Goal: Use online tool/utility: Use online tool/utility

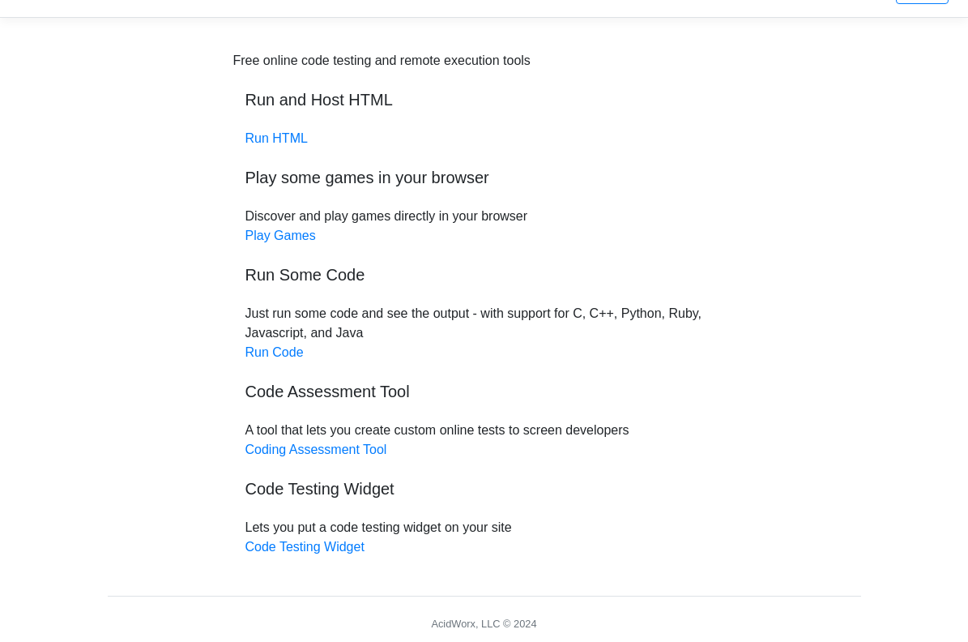
scroll to position [94, 0]
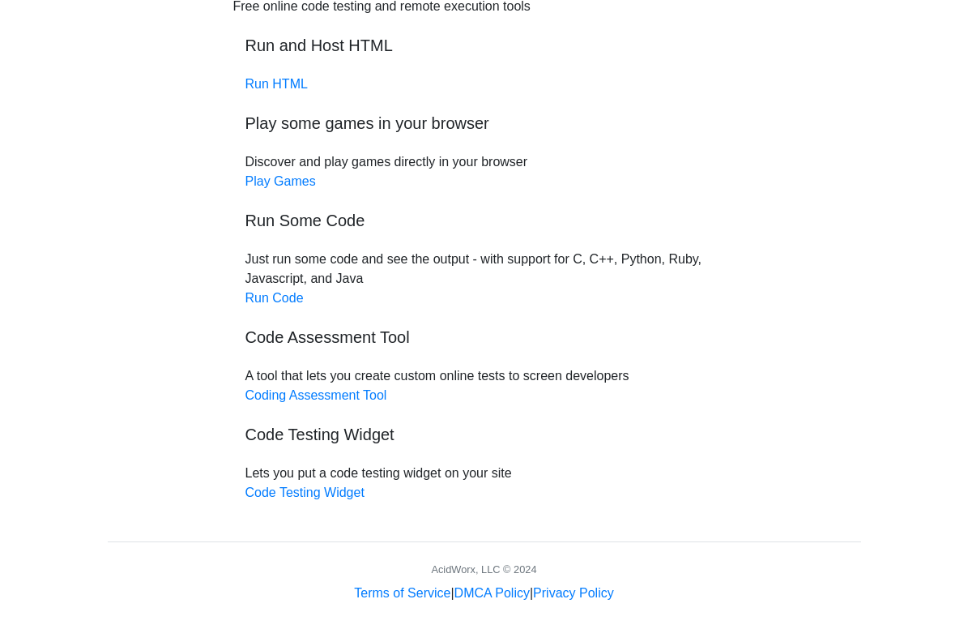
click at [269, 289] on div "Free online code testing and remote execution tools Run and Host HTML Run HTML …" at bounding box center [484, 250] width 502 height 506
click at [272, 294] on link "Run Code" at bounding box center [275, 298] width 58 height 14
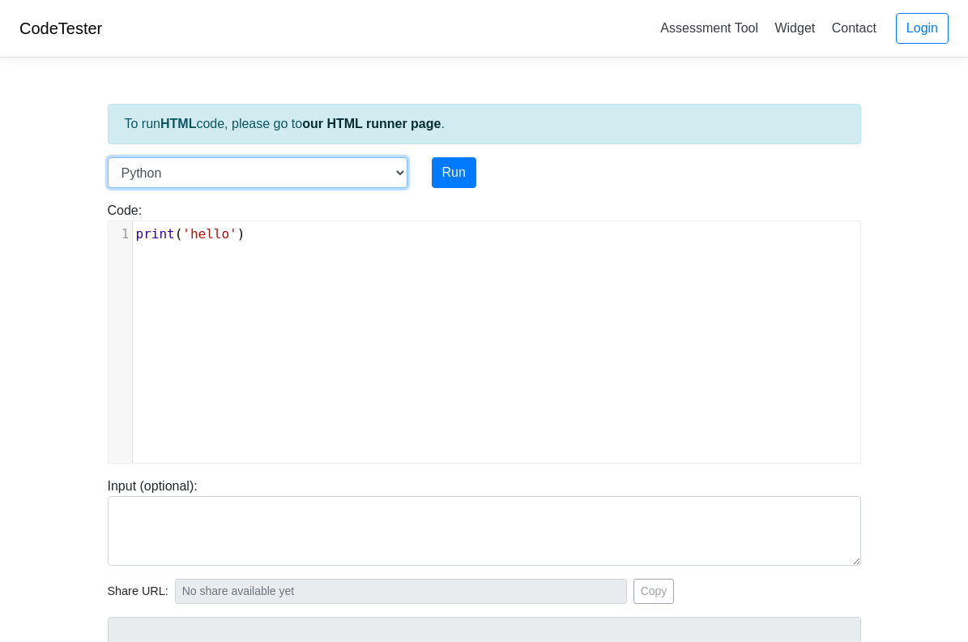
click at [309, 177] on select "C C++ Go Java Javascript Python Ruby" at bounding box center [258, 172] width 300 height 31
select select "c"
click at [108, 157] on select "C C++ Go Java Javascript Python Ruby" at bounding box center [258, 172] width 300 height 31
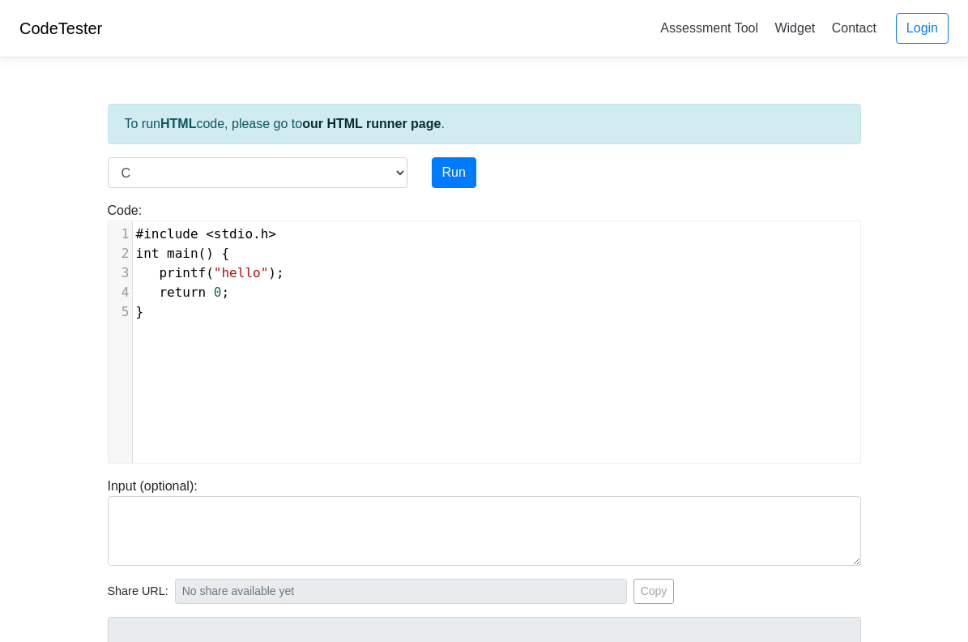
scroll to position [6, 0]
click at [216, 333] on div "xxxxxxxxxx 1 #include < stdio . h > 2 int main () { 3 printf ( "hello" ); 4 ret…" at bounding box center [497, 354] width 776 height 266
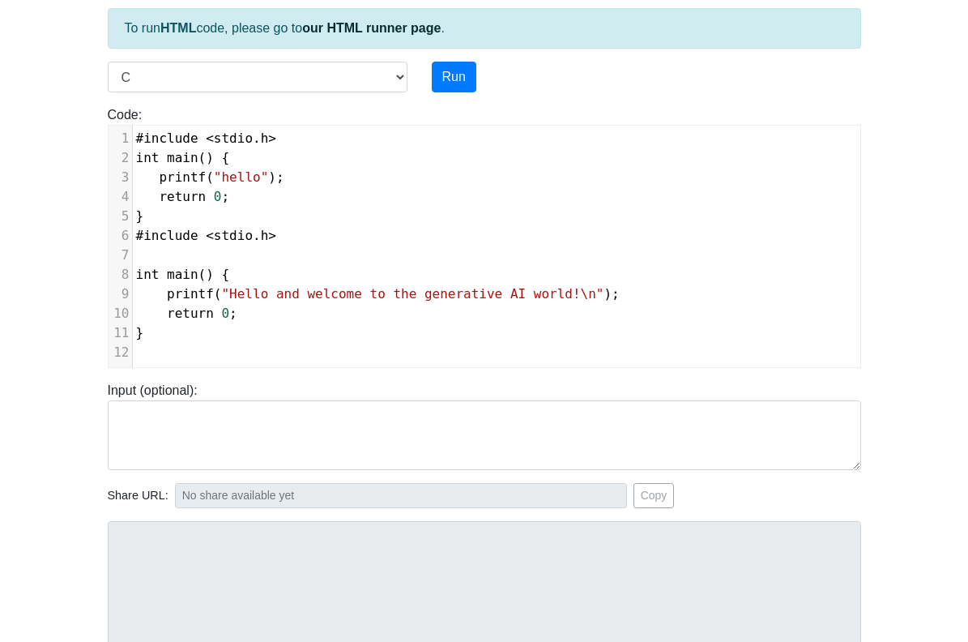
scroll to position [0, 0]
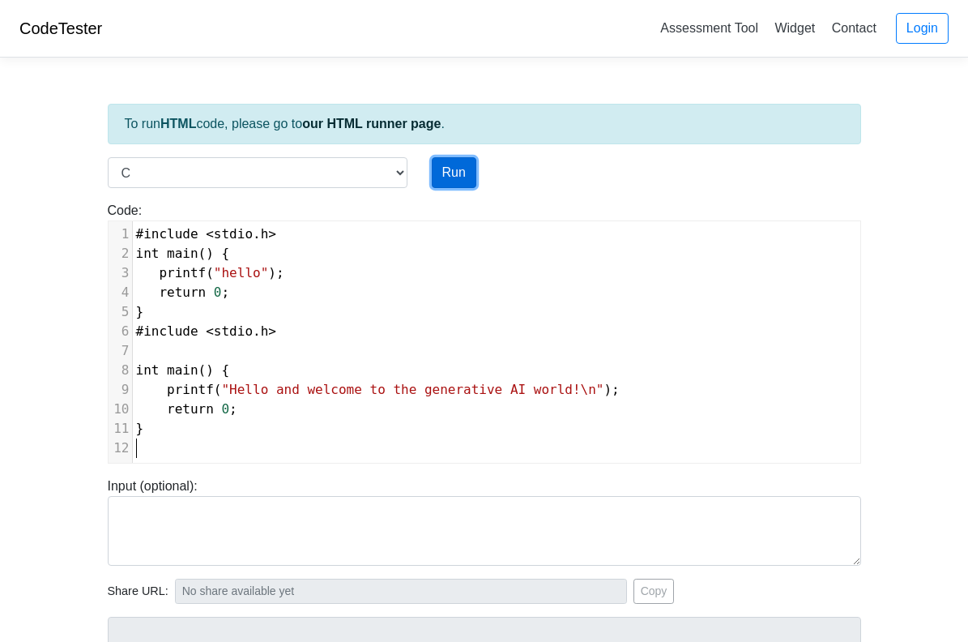
click at [464, 175] on button "Run" at bounding box center [454, 172] width 45 height 31
type input "[URL][DOMAIN_NAME]"
type textarea "Submission status: Compilation Error Compile Output: main.c:8:5: error: redefin…"
click at [457, 172] on button "Run" at bounding box center [454, 172] width 45 height 31
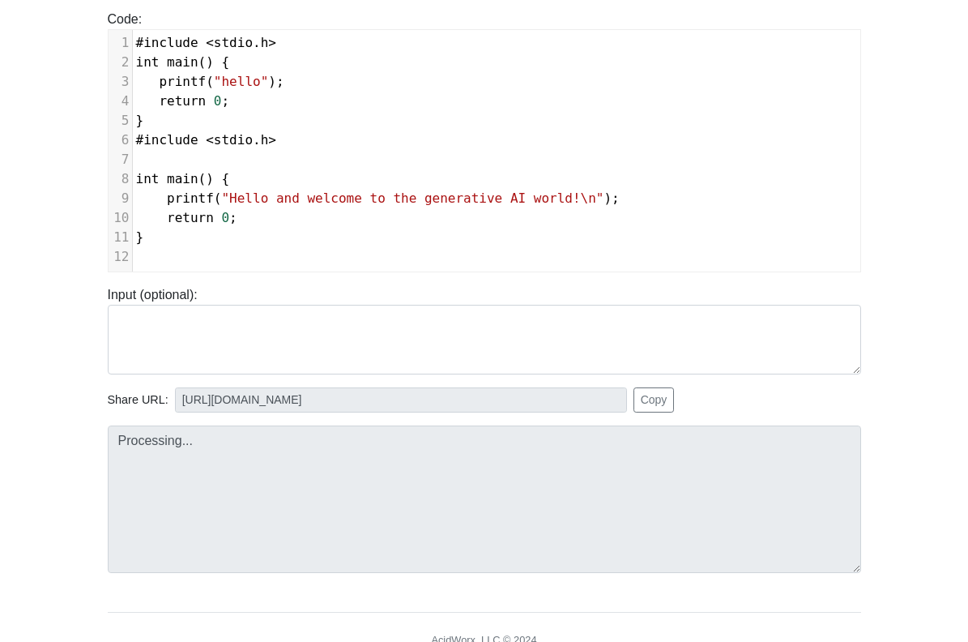
scroll to position [194, 0]
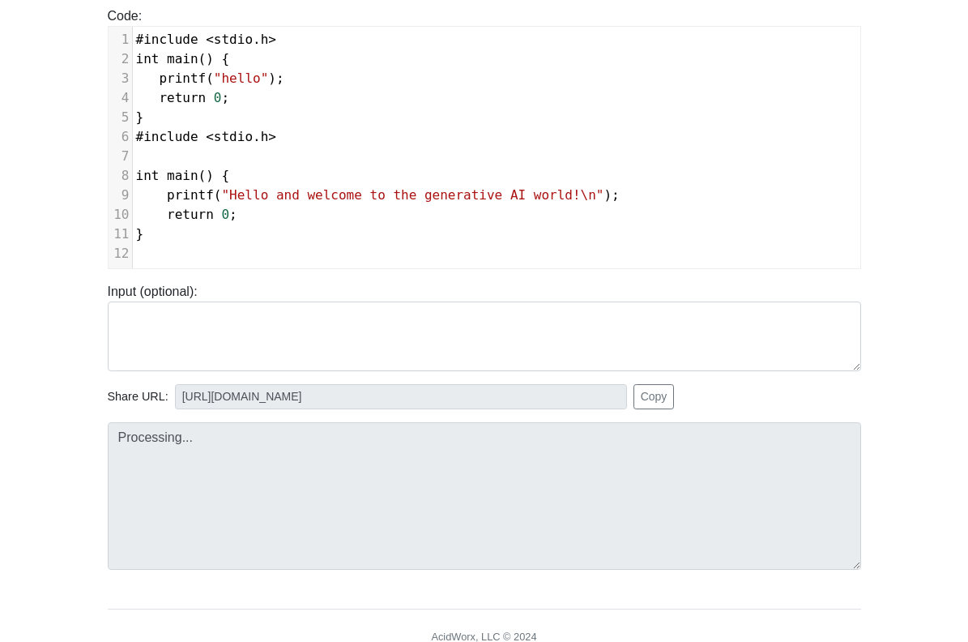
type input "[URL][DOMAIN_NAME]"
type textarea "Submission status: Compilation Error Compile Output: main.c:8:5: error: redefin…"
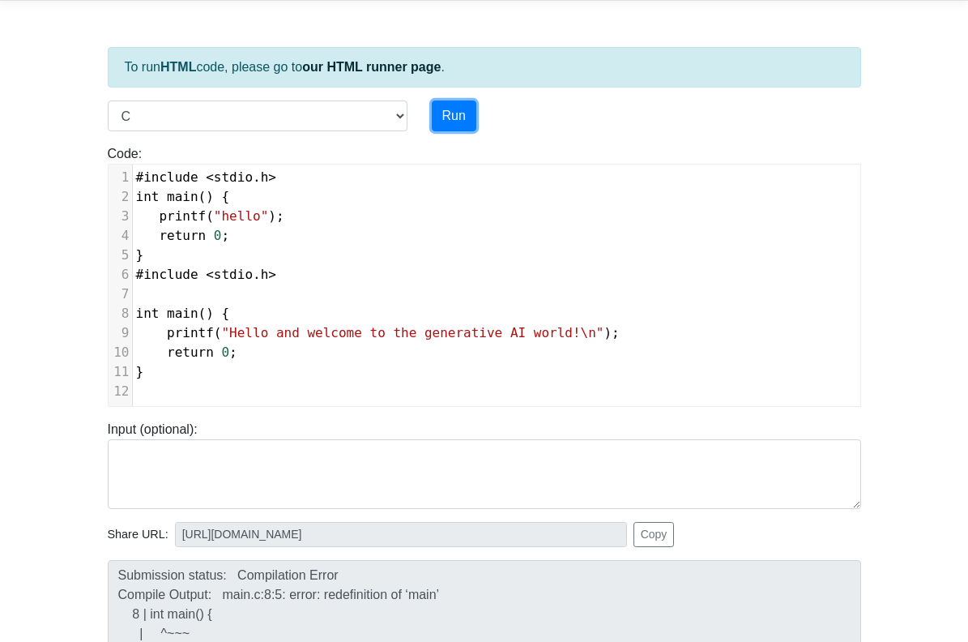
scroll to position [0, 0]
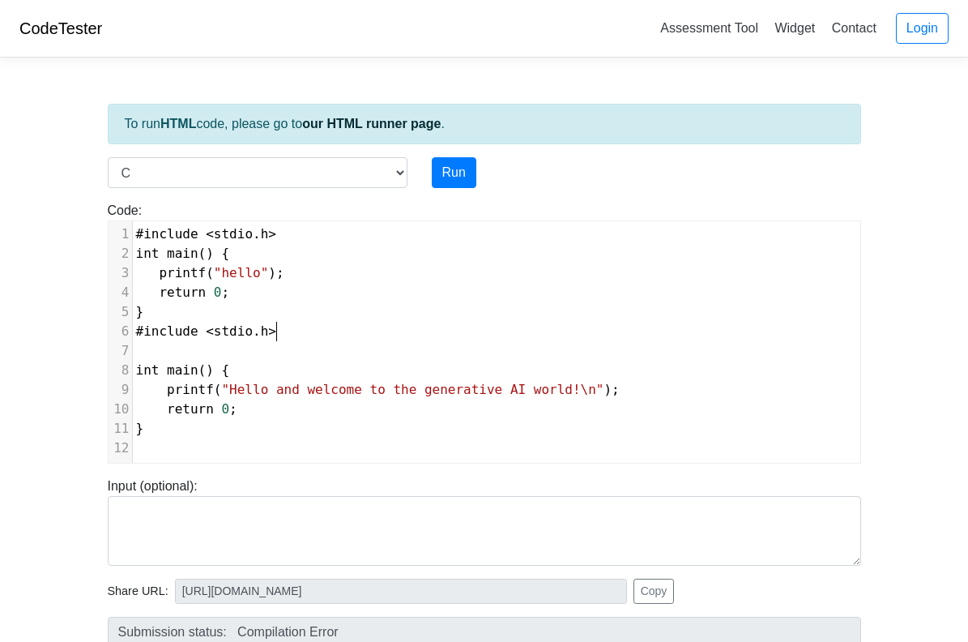
click at [421, 332] on pre "#include < stdio . h >" at bounding box center [503, 331] width 740 height 19
type textarea "#include <stdio.h> int main() { printf("hello"); return 0; } #include <stdio.h>…"
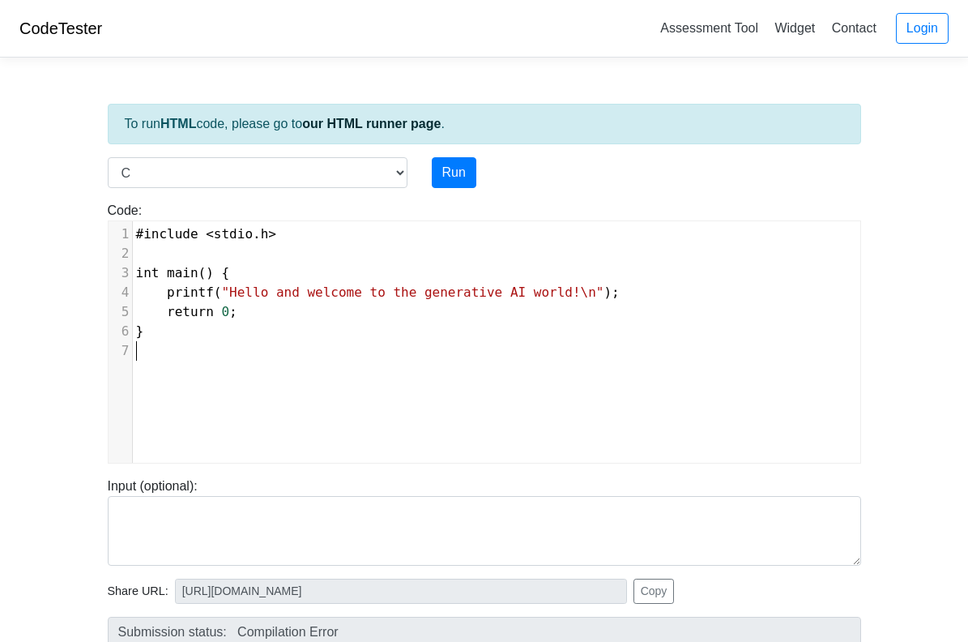
scroll to position [3, 0]
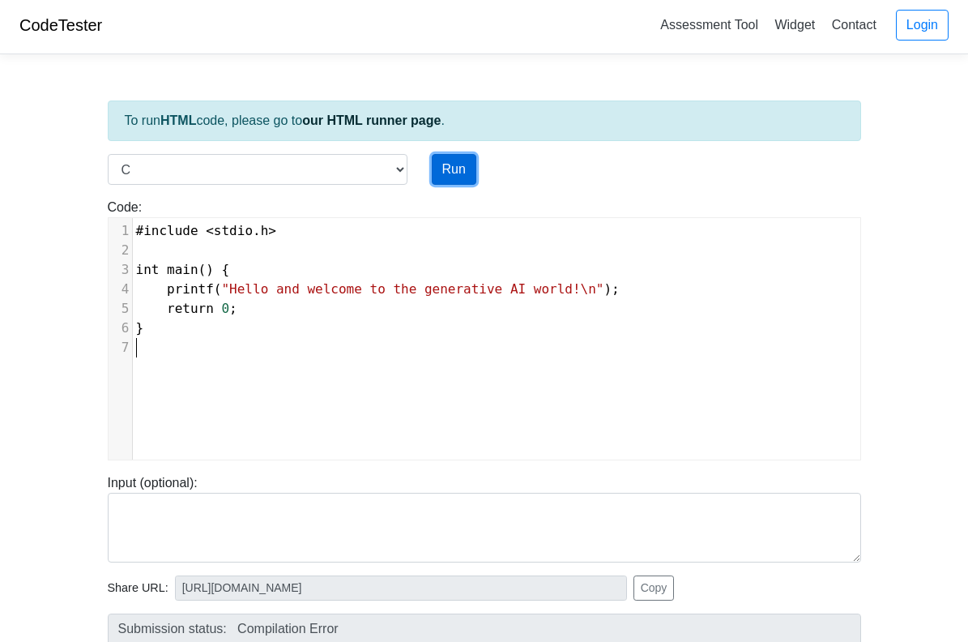
click at [460, 164] on button "Run" at bounding box center [454, 169] width 45 height 31
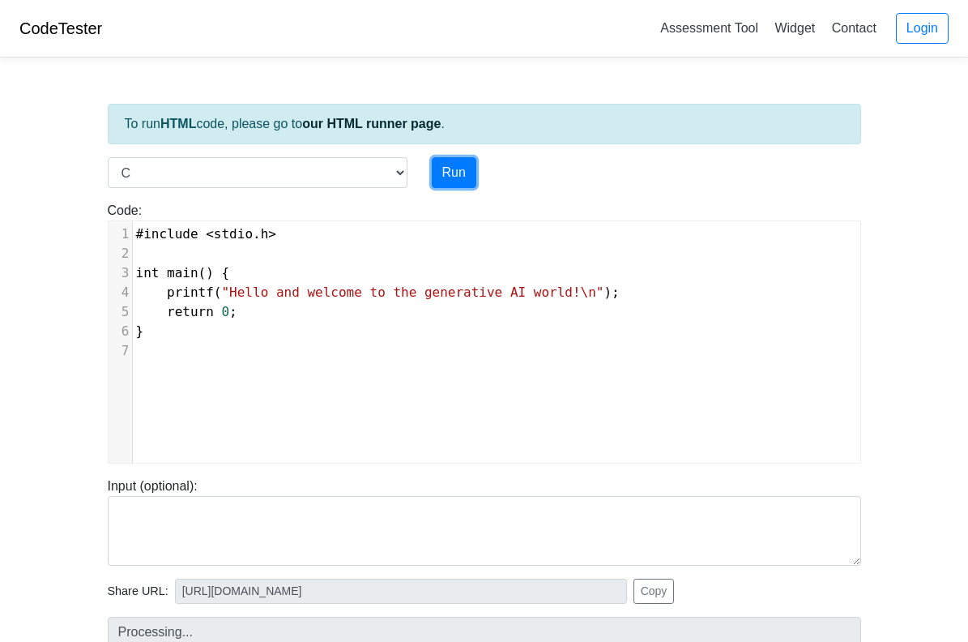
type input "[URL][DOMAIN_NAME]"
type textarea "Stdout: Hello and welcome to the generative AI world!"
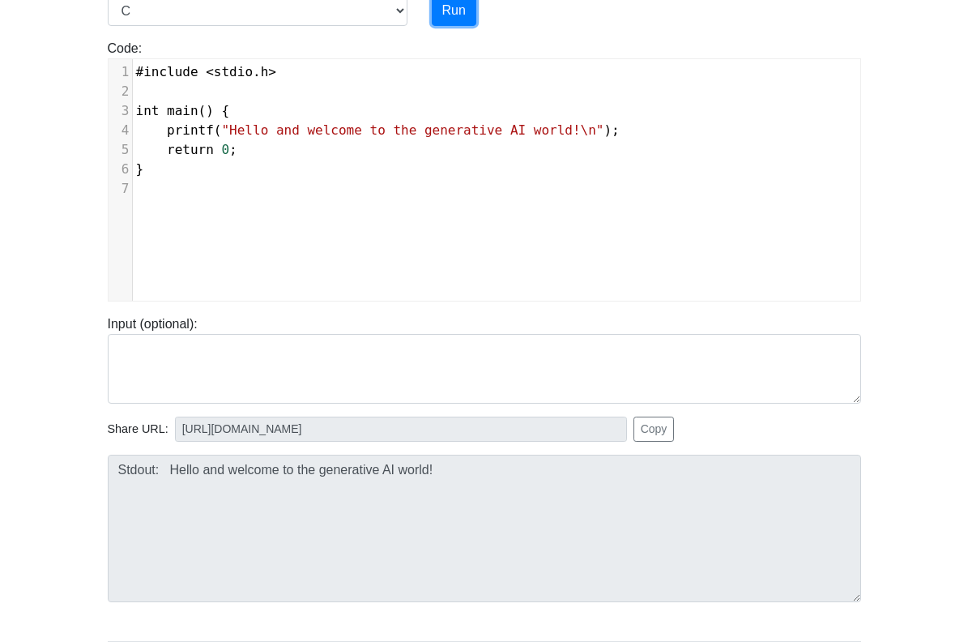
scroll to position [163, 0]
click at [510, 259] on div "x 1 1 #include < stdio . h > 2 ​ 3 int main () { 4 printf ( "Hello and welcome …" at bounding box center [497, 191] width 776 height 266
type textarea "#include <stdio.h> int main() { printf("Hello and welcome to the generative AI …"
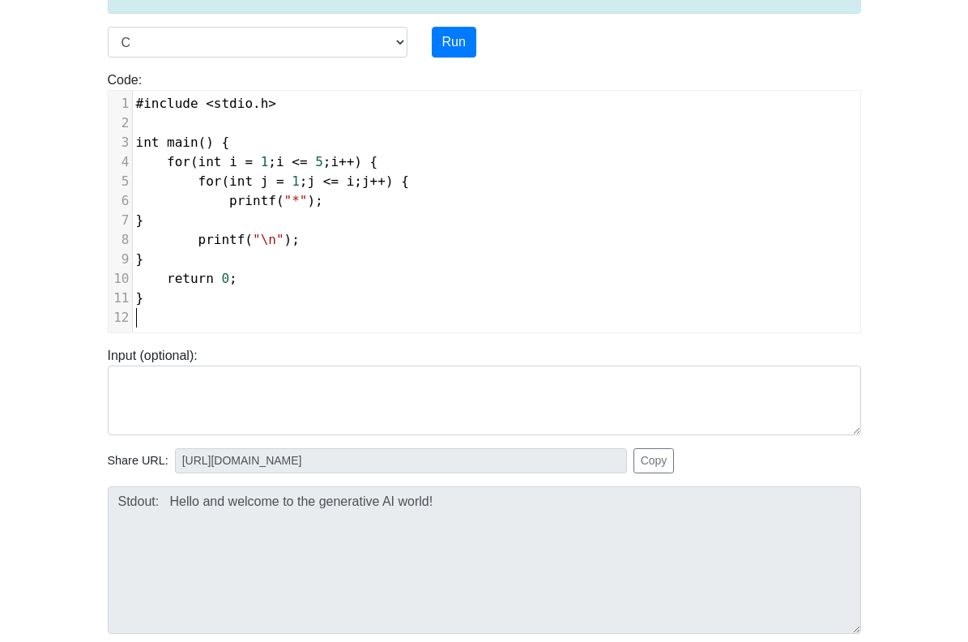
scroll to position [0, 0]
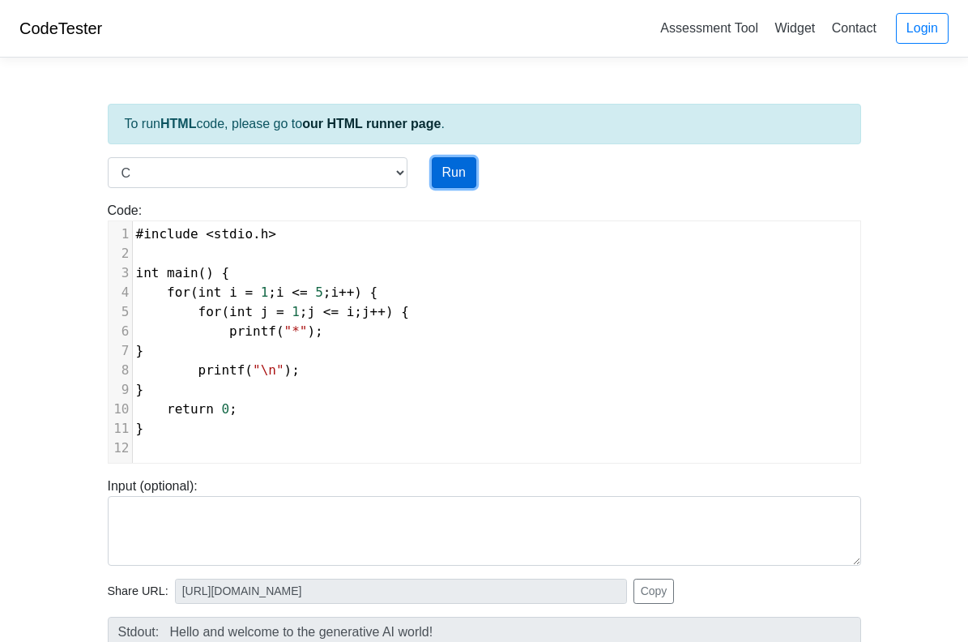
click at [461, 174] on button "Run" at bounding box center [454, 172] width 45 height 31
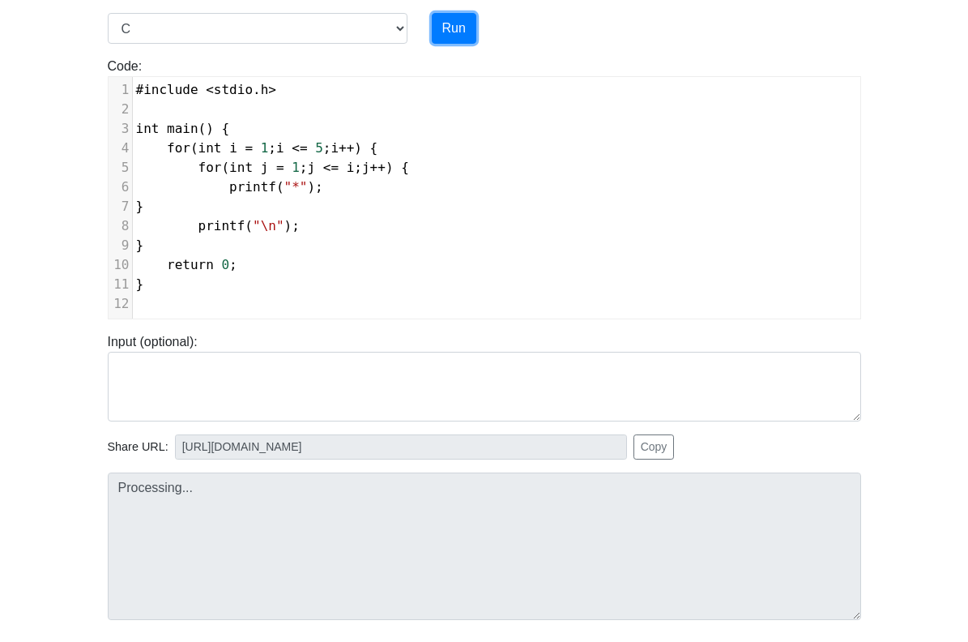
scroll to position [148, 0]
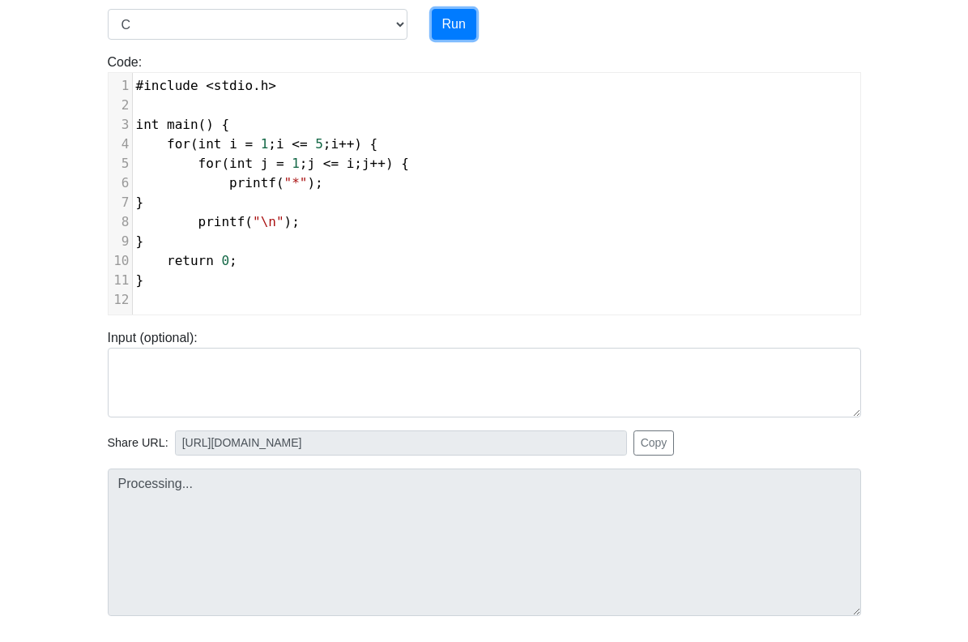
type input "[URL][DOMAIN_NAME]"
type textarea "Stdout: * ** *** **** *****"
click at [466, 159] on pre "for ( int j = 1 ; j <= i ; j ++ ) {" at bounding box center [503, 163] width 740 height 19
type textarea "#include <stdio.h> int main() { for(int i = 1; i <= 5; i++) { for(int j = 1; j …"
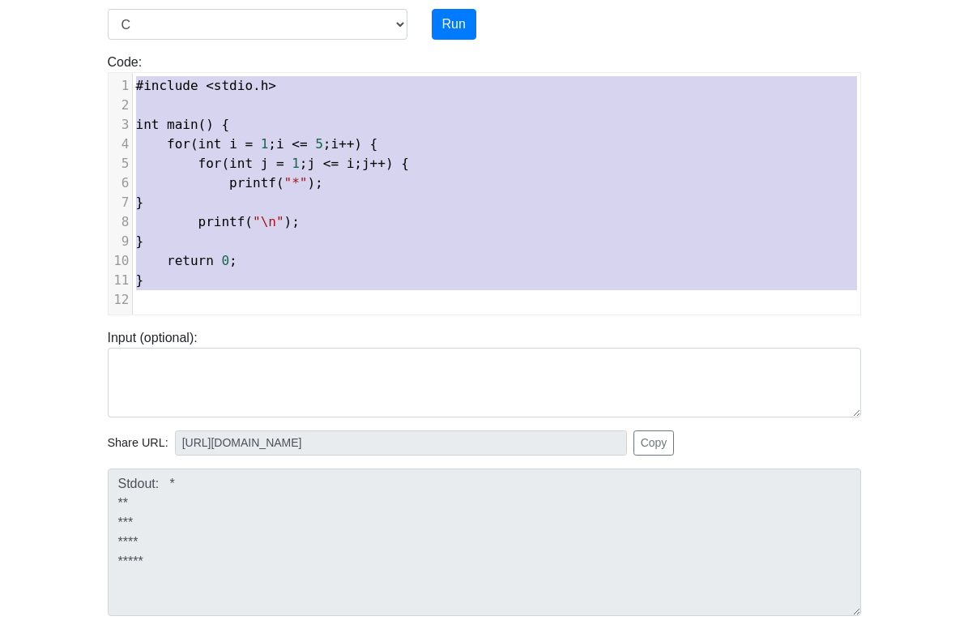
scroll to position [76, 0]
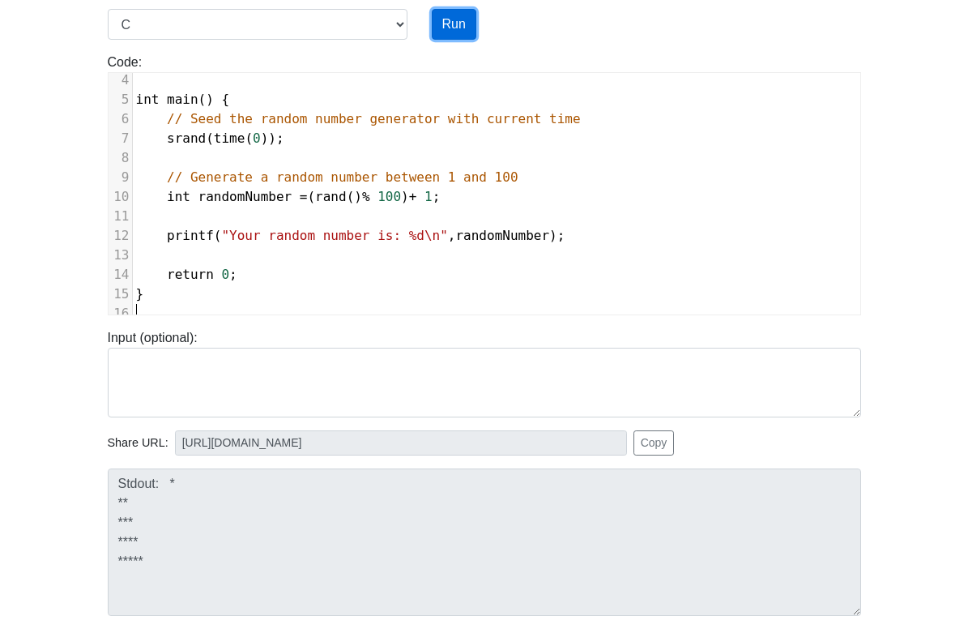
click at [452, 24] on button "Run" at bounding box center [454, 24] width 45 height 31
type input "[URL][DOMAIN_NAME]"
type textarea "Stdout: Your random number is: 24"
click at [443, 22] on button "Run" at bounding box center [454, 24] width 45 height 31
type input "[URL][DOMAIN_NAME]"
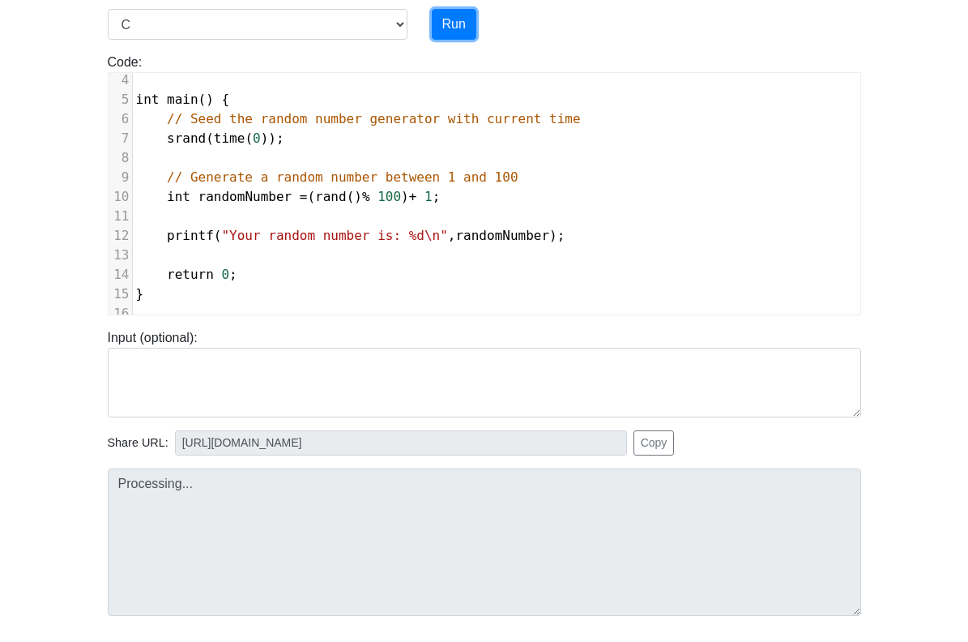
type textarea "Stdout: Your random number is: 65"
